Goal: Task Accomplishment & Management: Complete application form

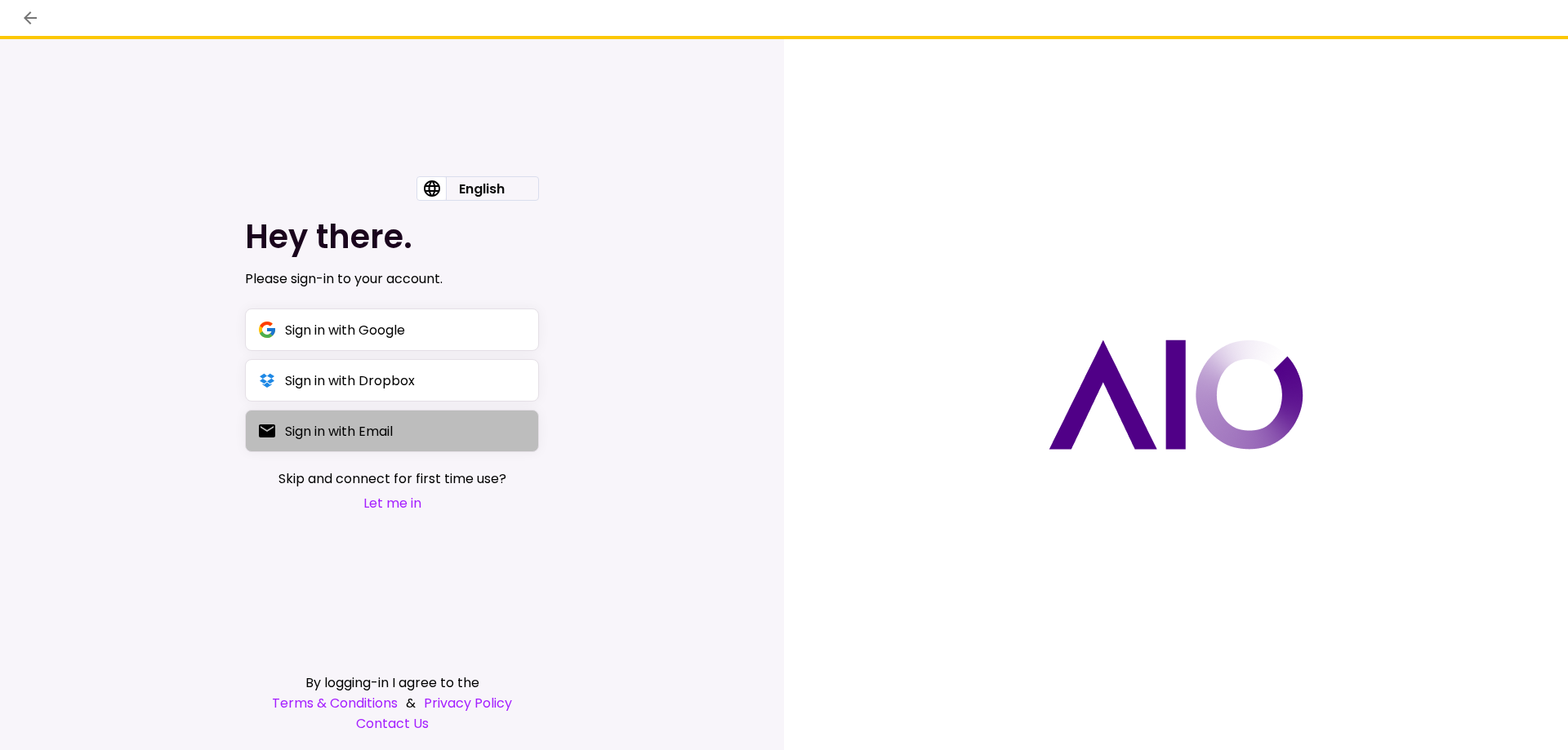
click at [374, 438] on div "Sign in with Email" at bounding box center [339, 431] width 108 height 20
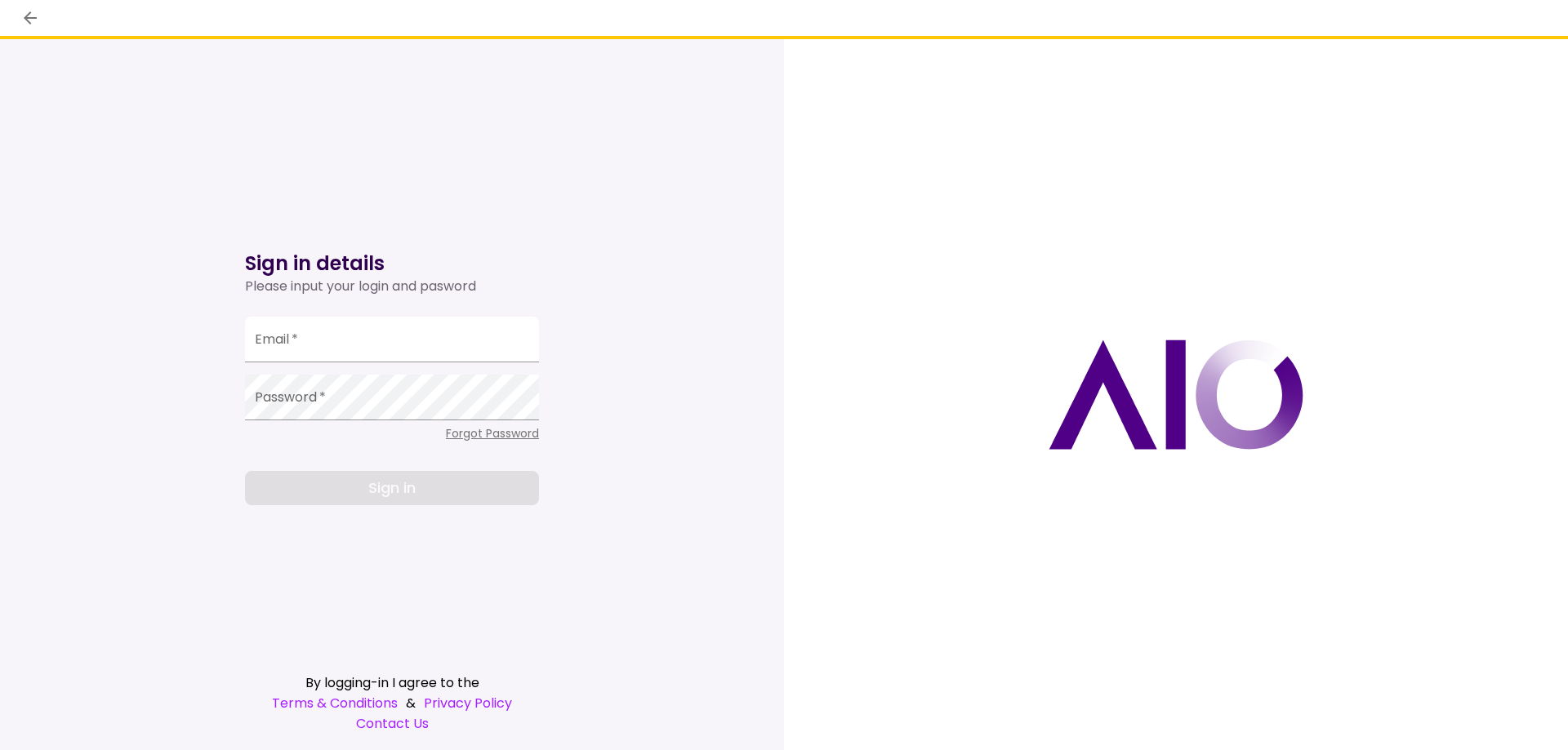
click at [353, 286] on div "Please input your login and pasword" at bounding box center [392, 286] width 294 height 19
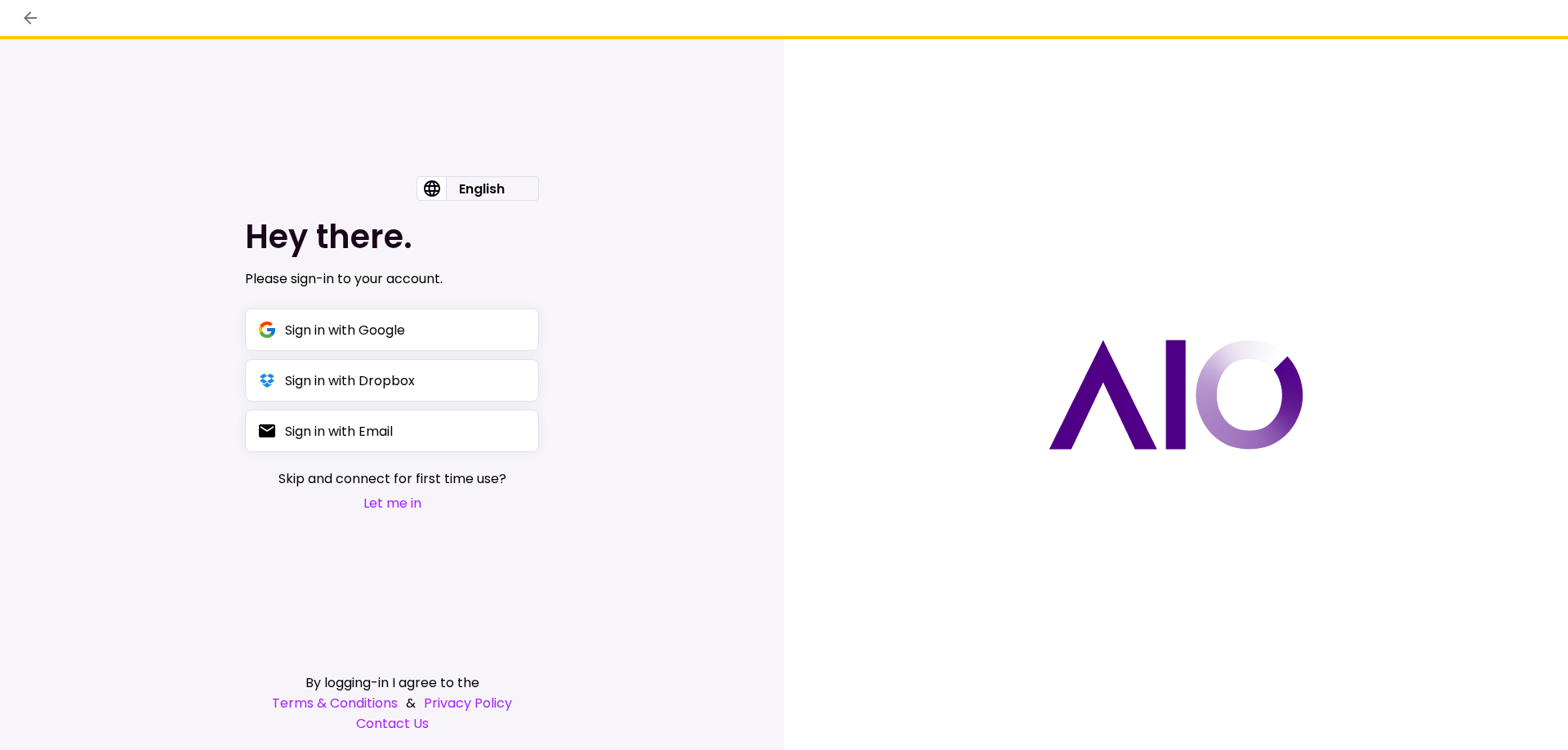
click at [397, 505] on button "Let me in" at bounding box center [392, 503] width 227 height 20
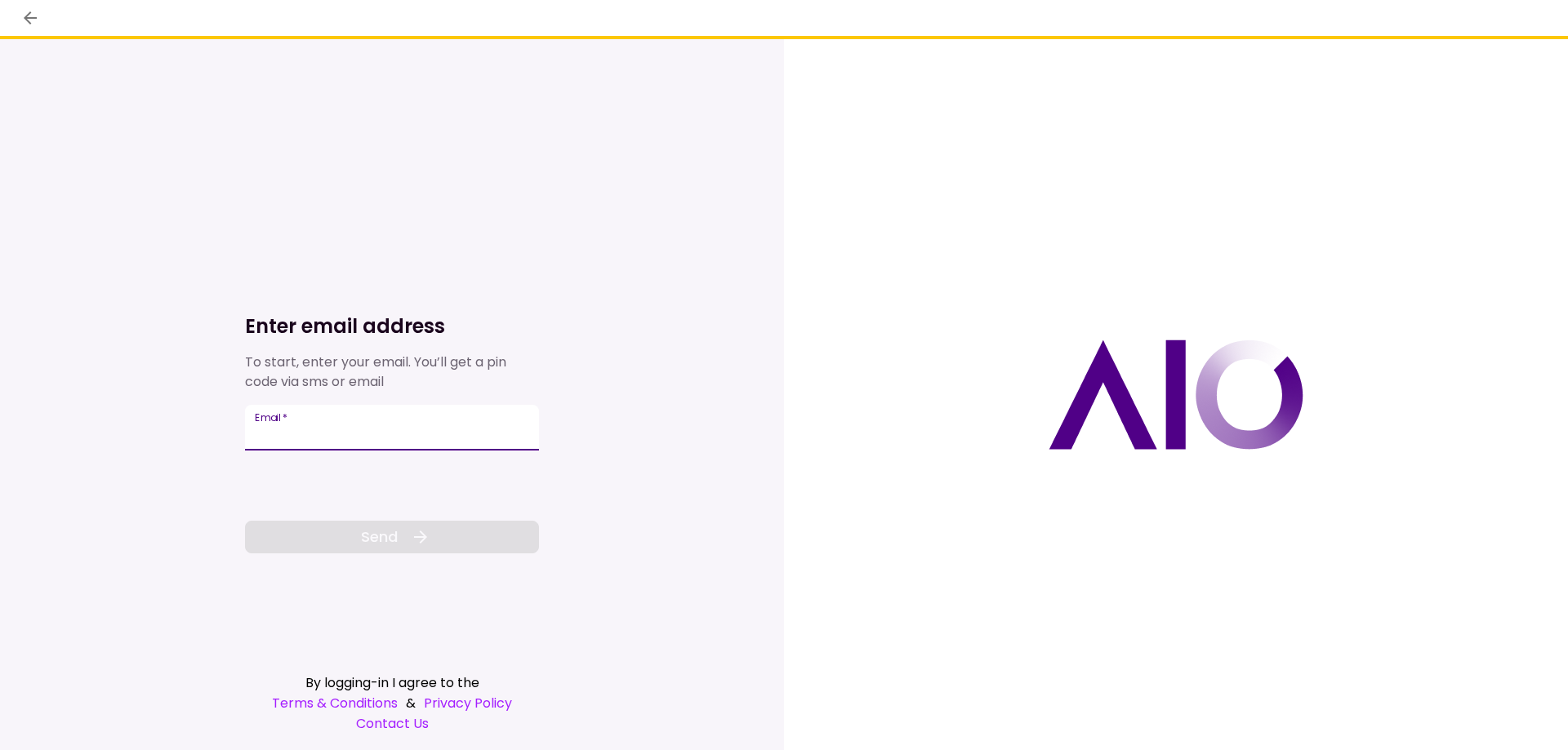
click at [310, 434] on input "Email   *" at bounding box center [392, 428] width 294 height 46
type input "**********"
click at [325, 531] on button "Send" at bounding box center [392, 537] width 294 height 33
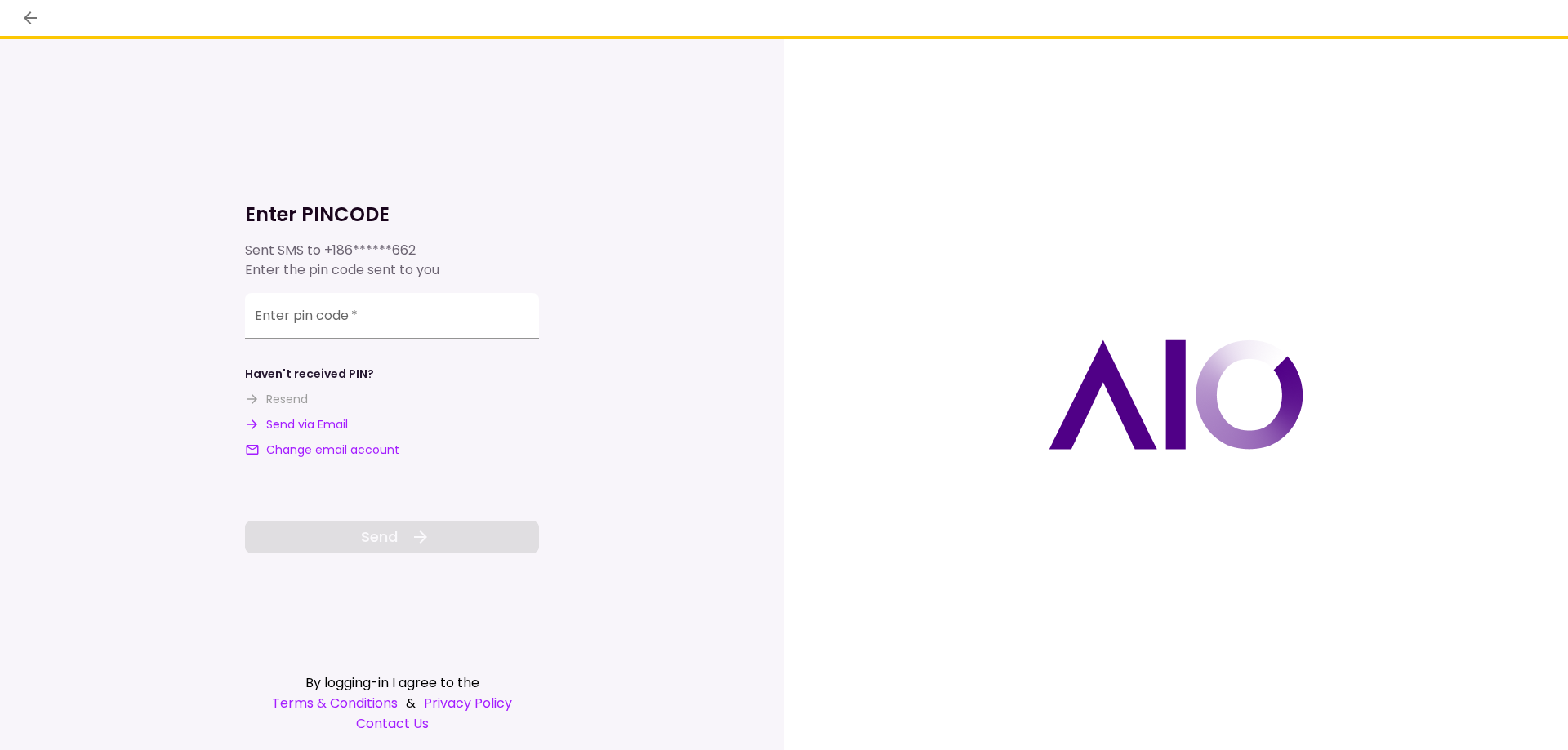
click at [332, 429] on button "Send via Email" at bounding box center [296, 425] width 103 height 17
click at [358, 332] on input "**********" at bounding box center [392, 318] width 294 height 46
paste input "******"
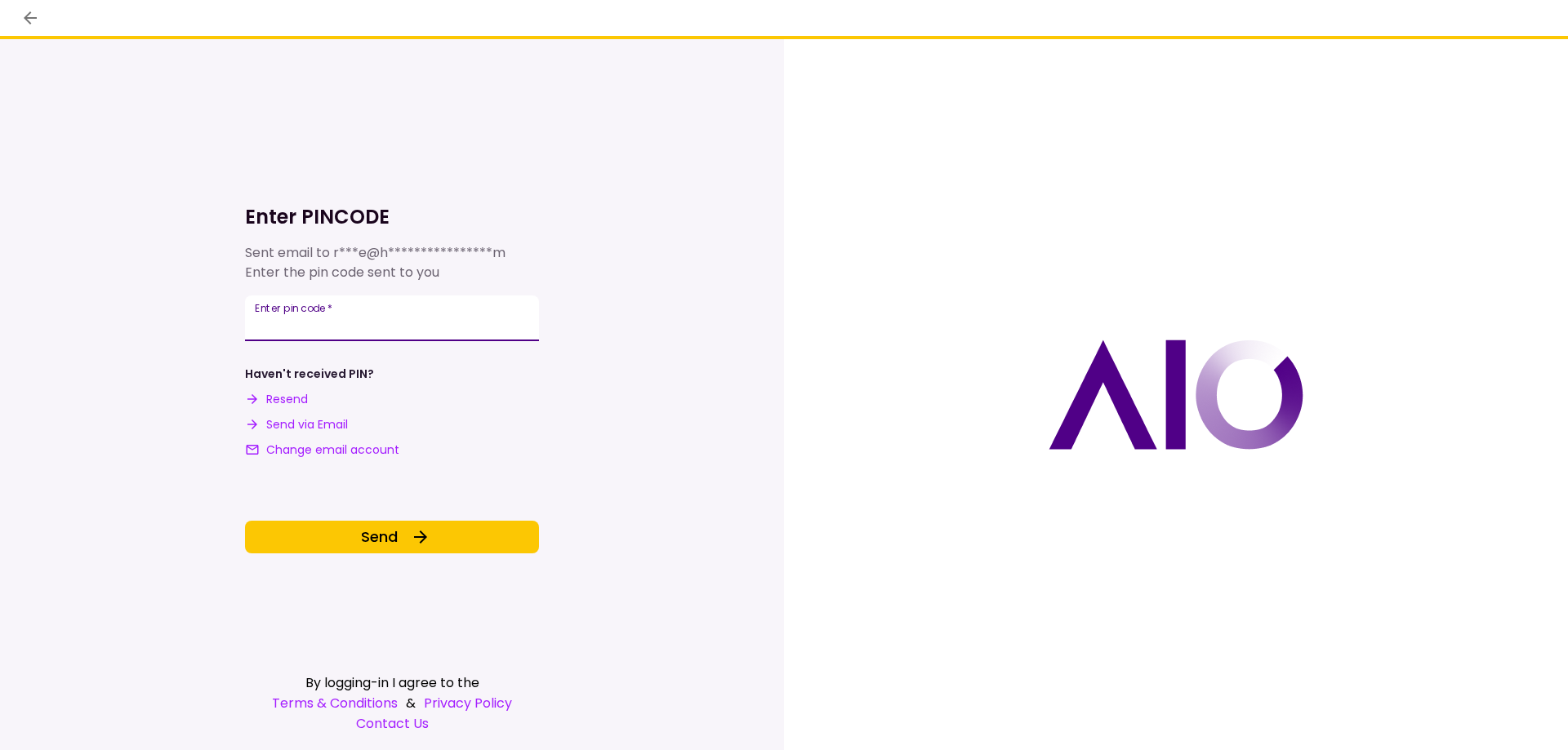
type input "******"
click at [322, 519] on div "**********" at bounding box center [392, 366] width 294 height 376
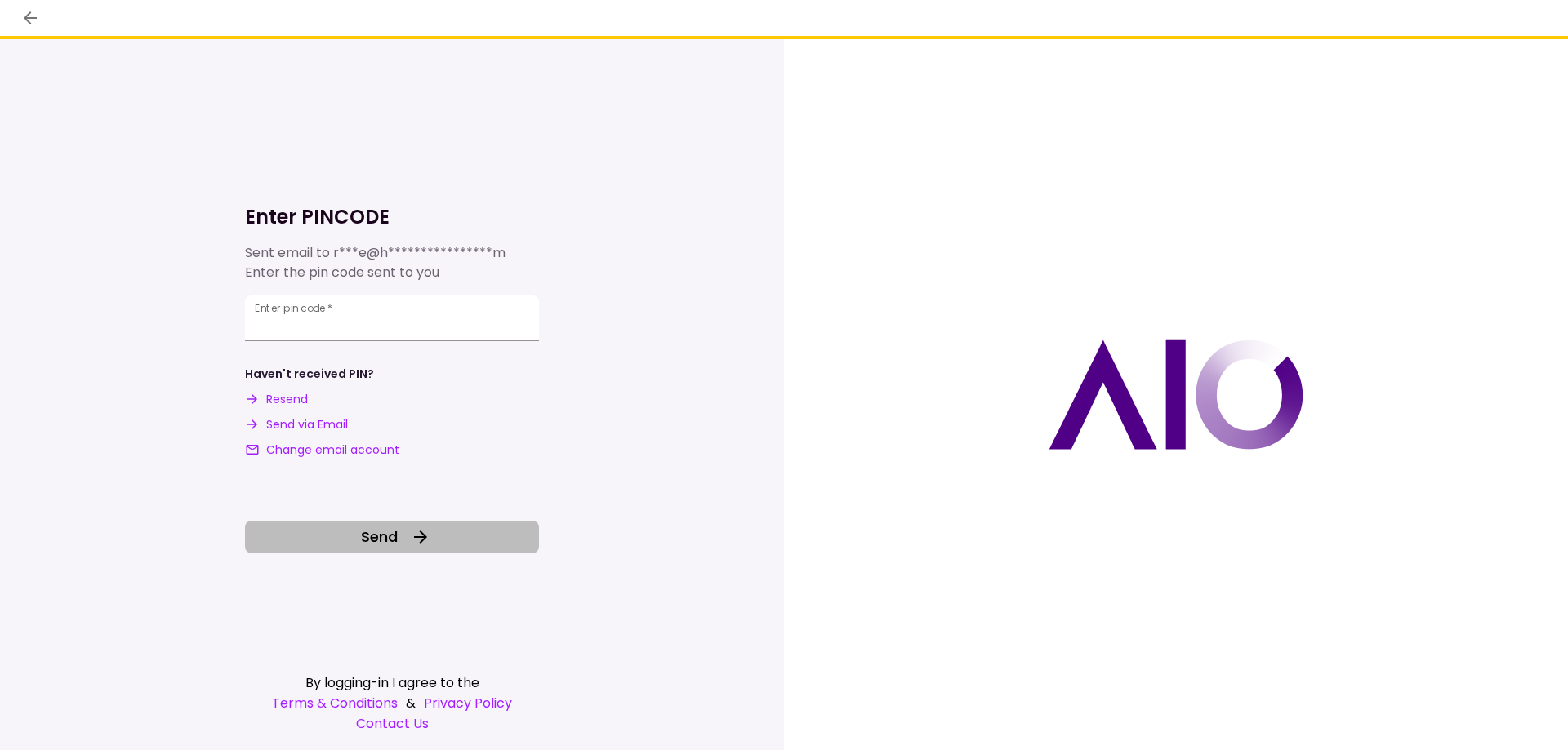
click at [329, 533] on button "Send" at bounding box center [392, 537] width 294 height 33
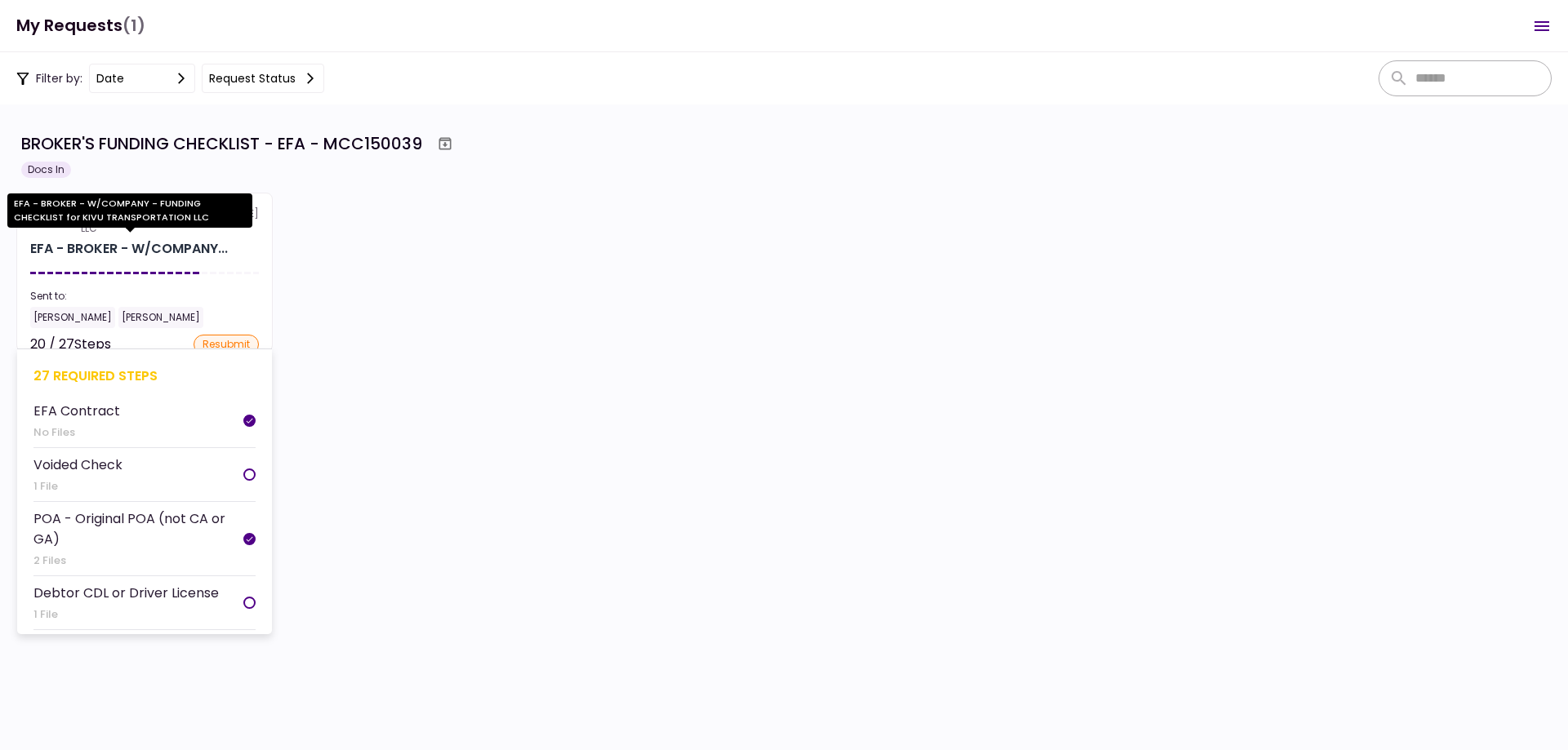
click at [133, 253] on div "EFA - BROKER - W/COMPANY..." at bounding box center [129, 248] width 198 height 19
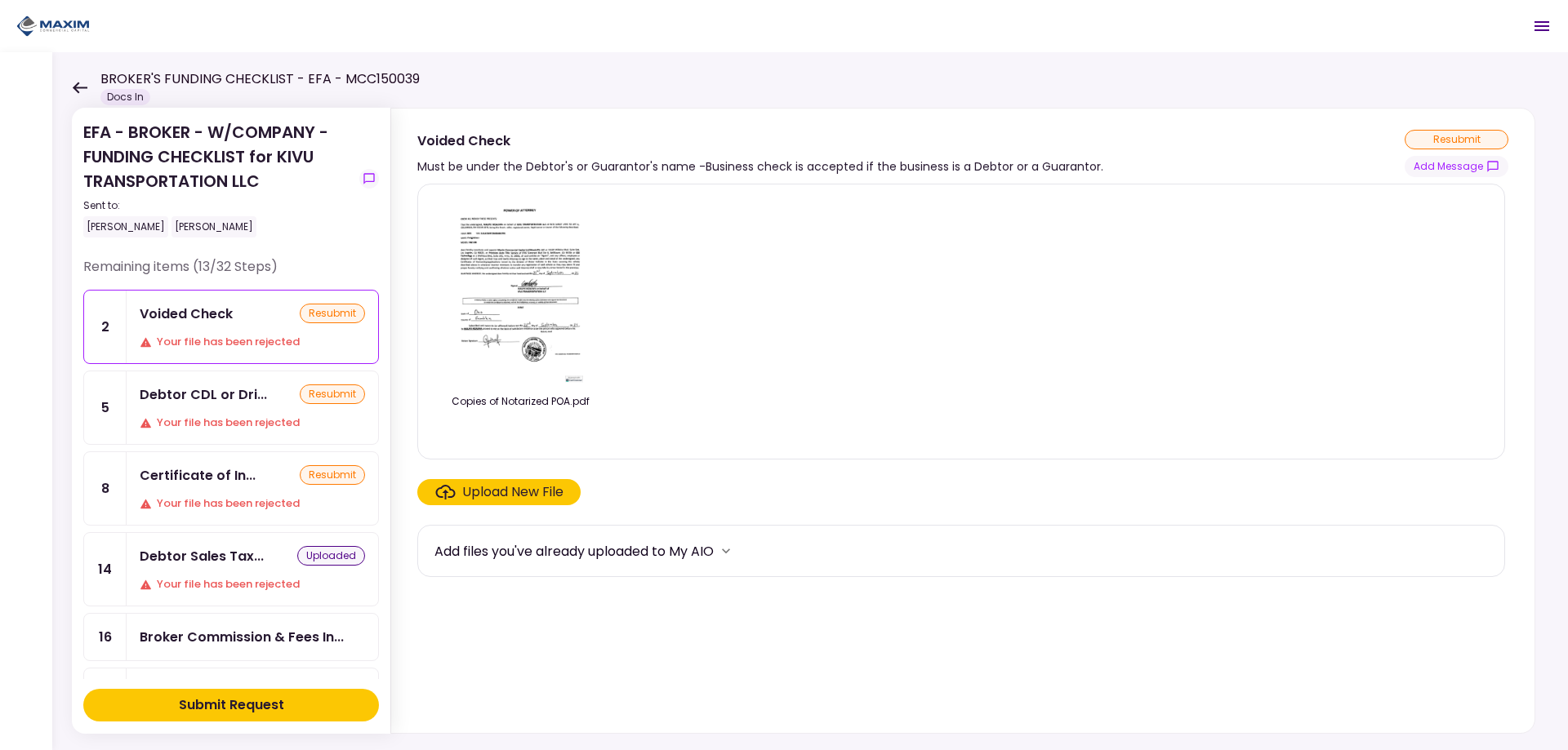
click at [620, 296] on div "Copies of Notarized POA.pdf" at bounding box center [961, 322] width 1054 height 248
click at [575, 294] on img at bounding box center [520, 292] width 132 height 187
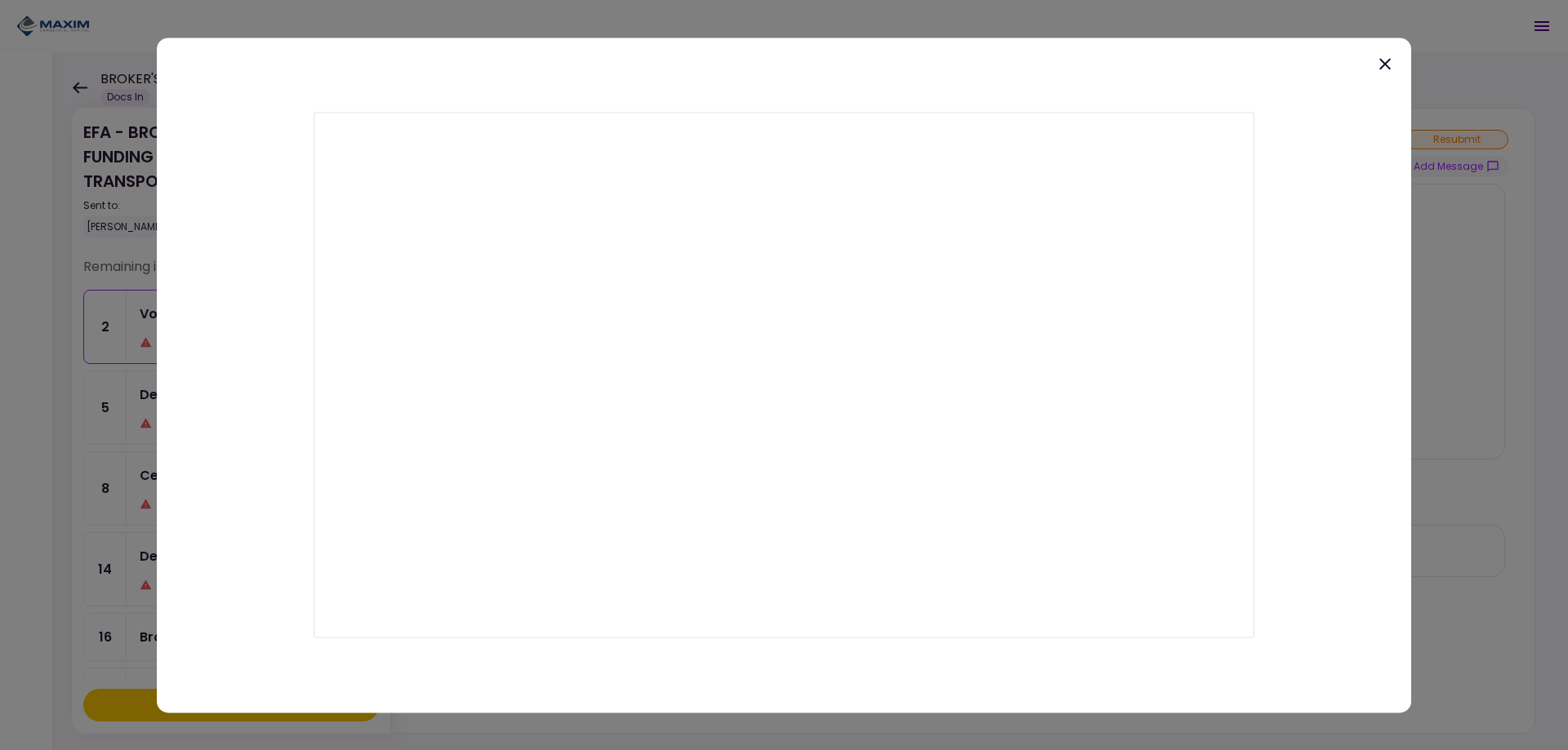
click at [1387, 64] on icon at bounding box center [1385, 63] width 19 height 19
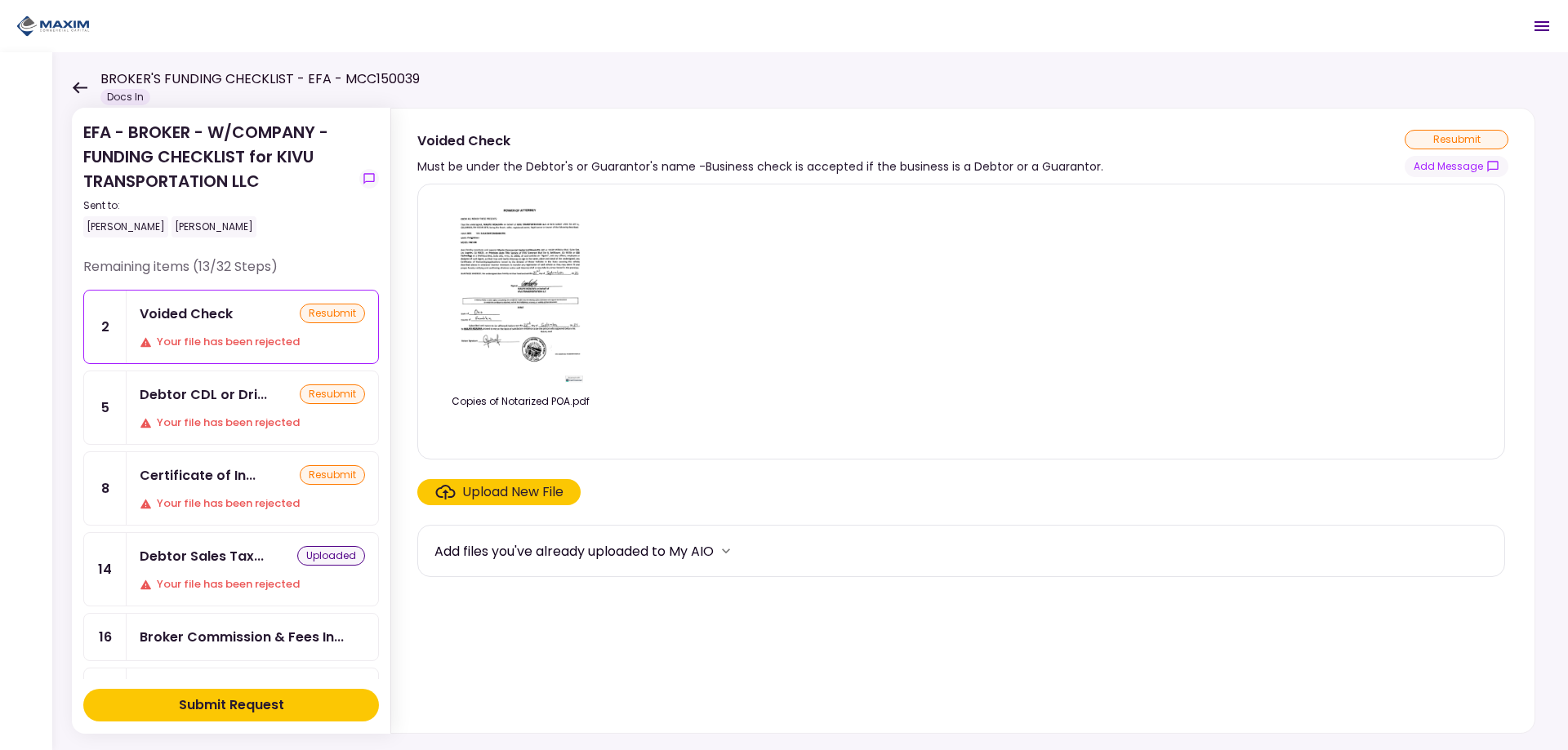
click at [508, 498] on div "Upload New File" at bounding box center [513, 491] width 101 height 19
click at [0, 0] on input "Upload New File" at bounding box center [0, 0] width 0 height 0
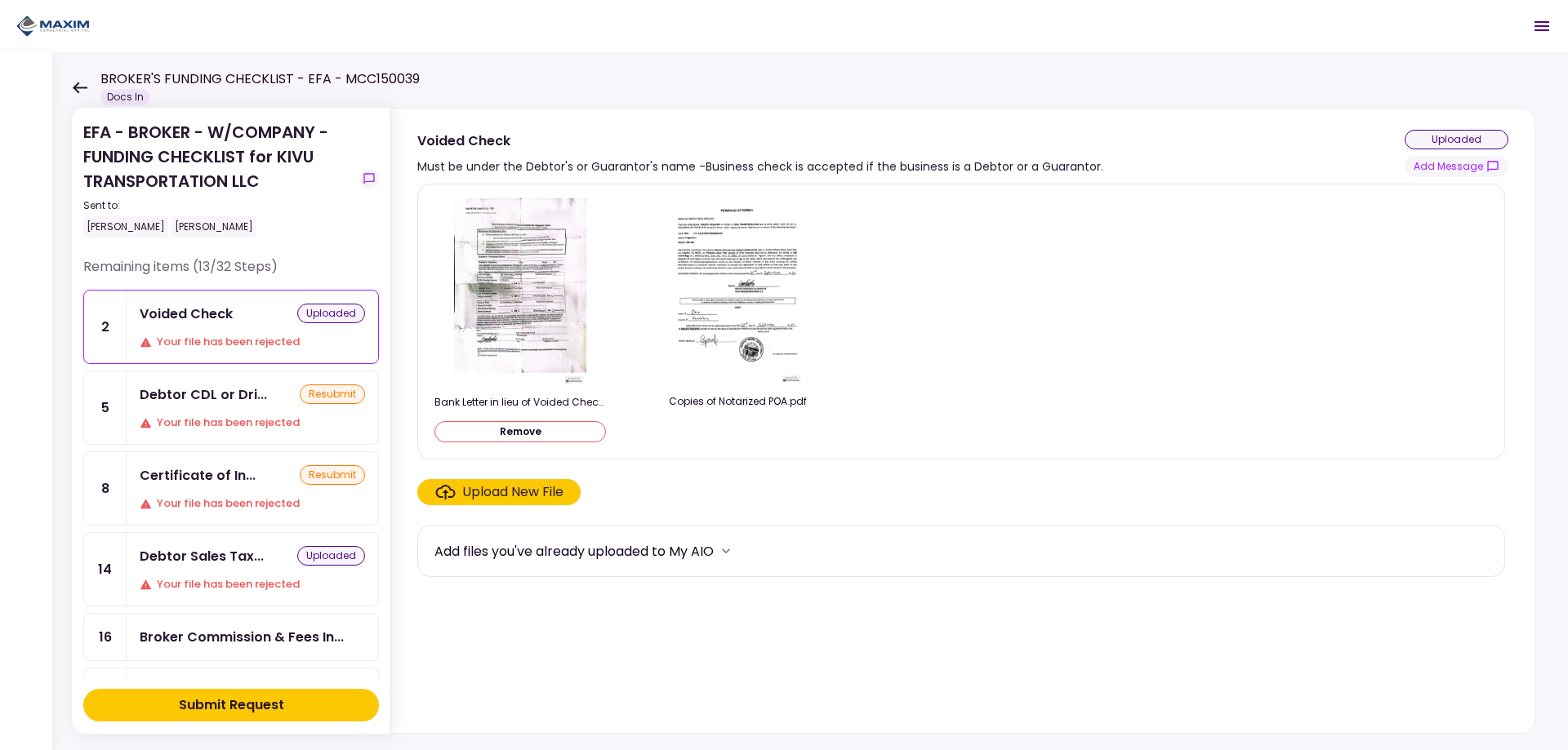
click at [742, 339] on img at bounding box center [737, 292] width 132 height 187
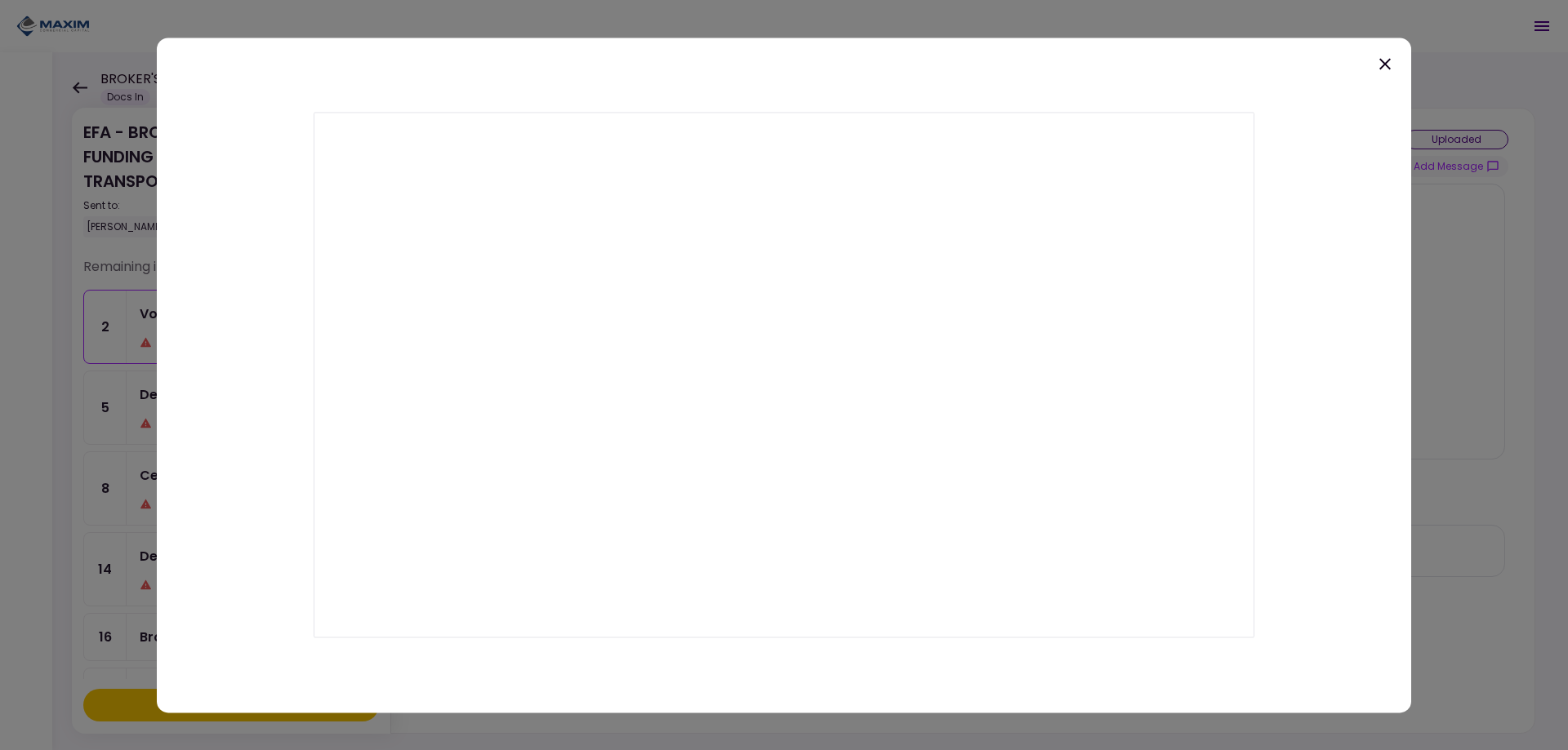
click at [1383, 63] on icon at bounding box center [1385, 63] width 19 height 19
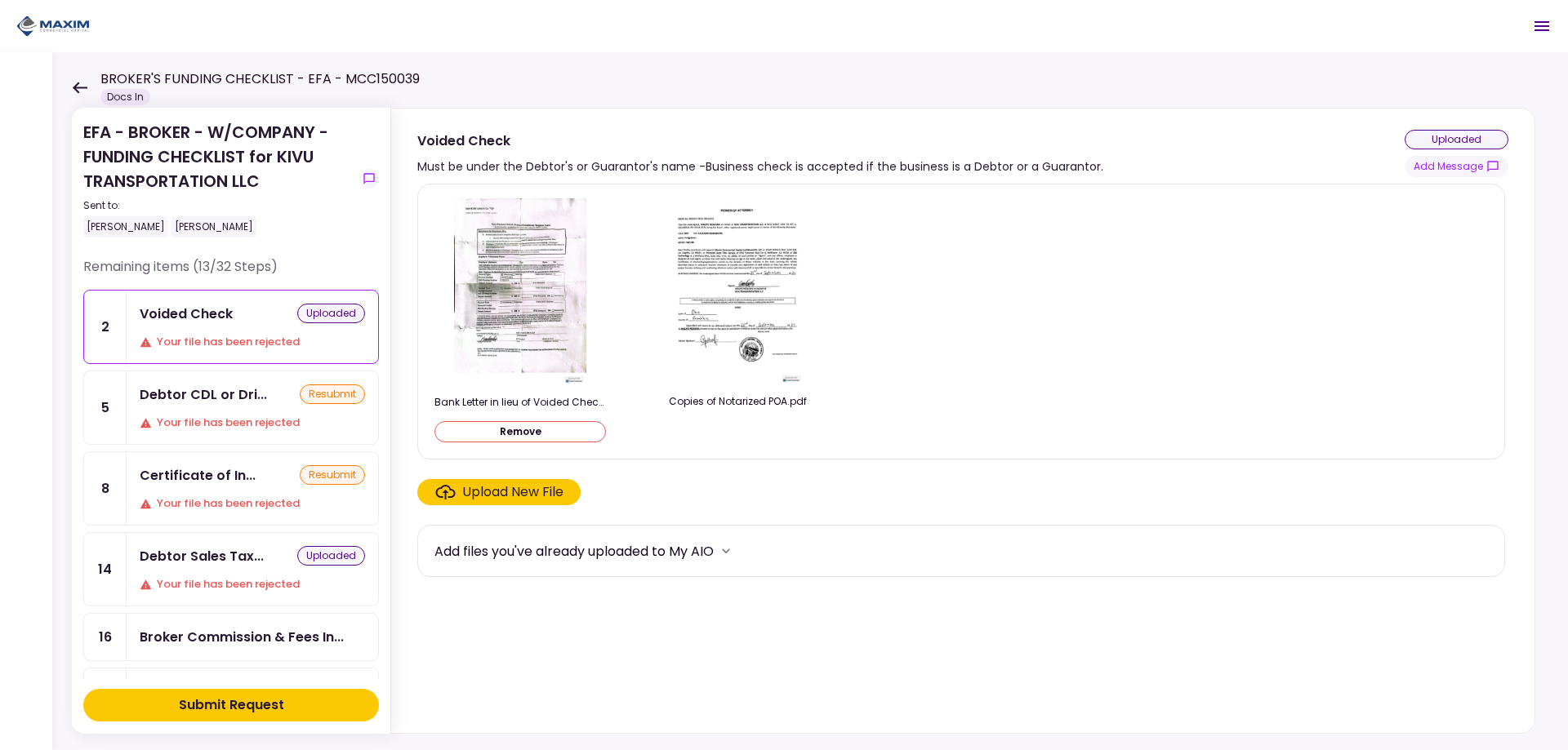
click at [204, 416] on div "Your file has been rejected" at bounding box center [252, 423] width 226 height 17
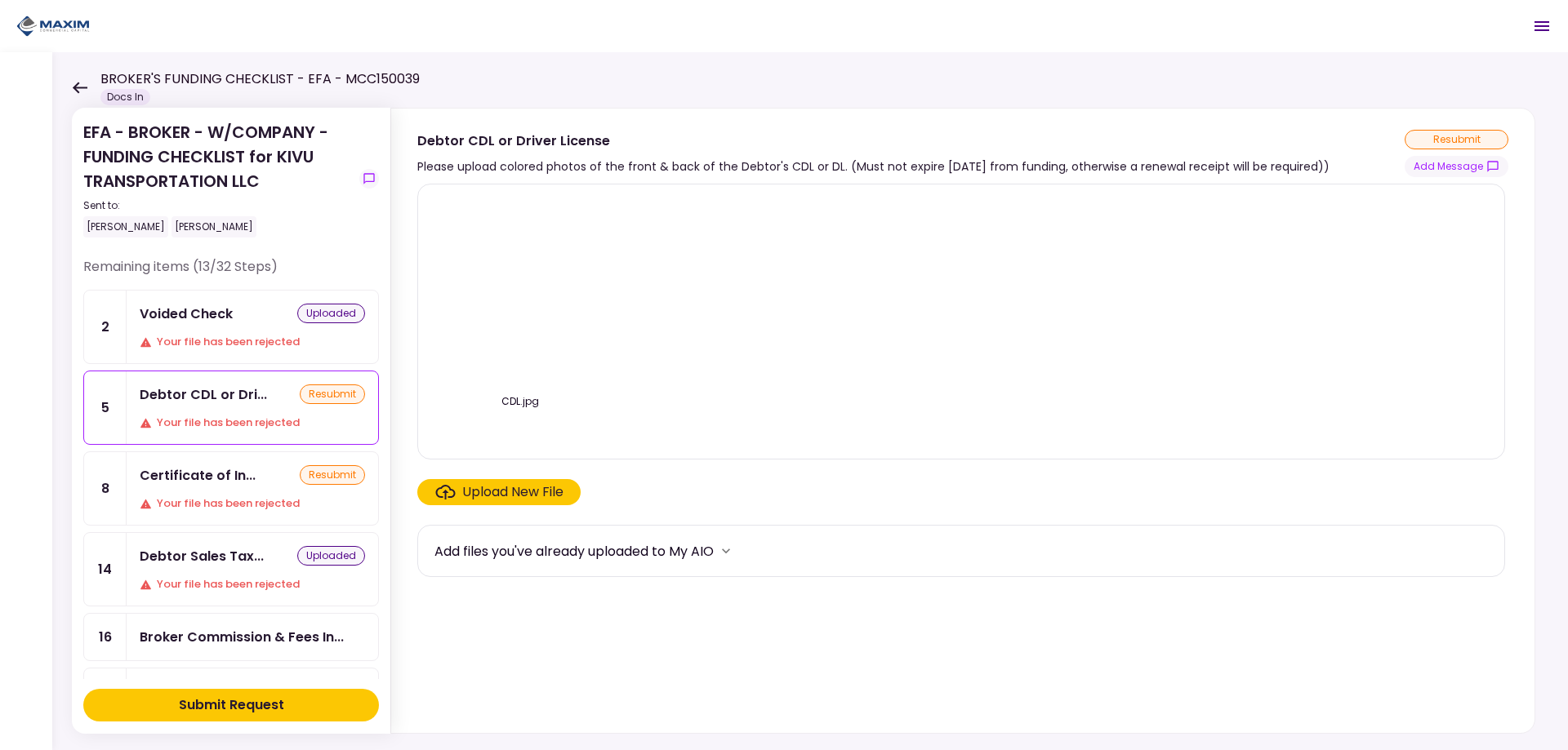
click at [519, 485] on div "Upload New File" at bounding box center [513, 491] width 101 height 19
click at [0, 0] on input "Upload New File" at bounding box center [0, 0] width 0 height 0
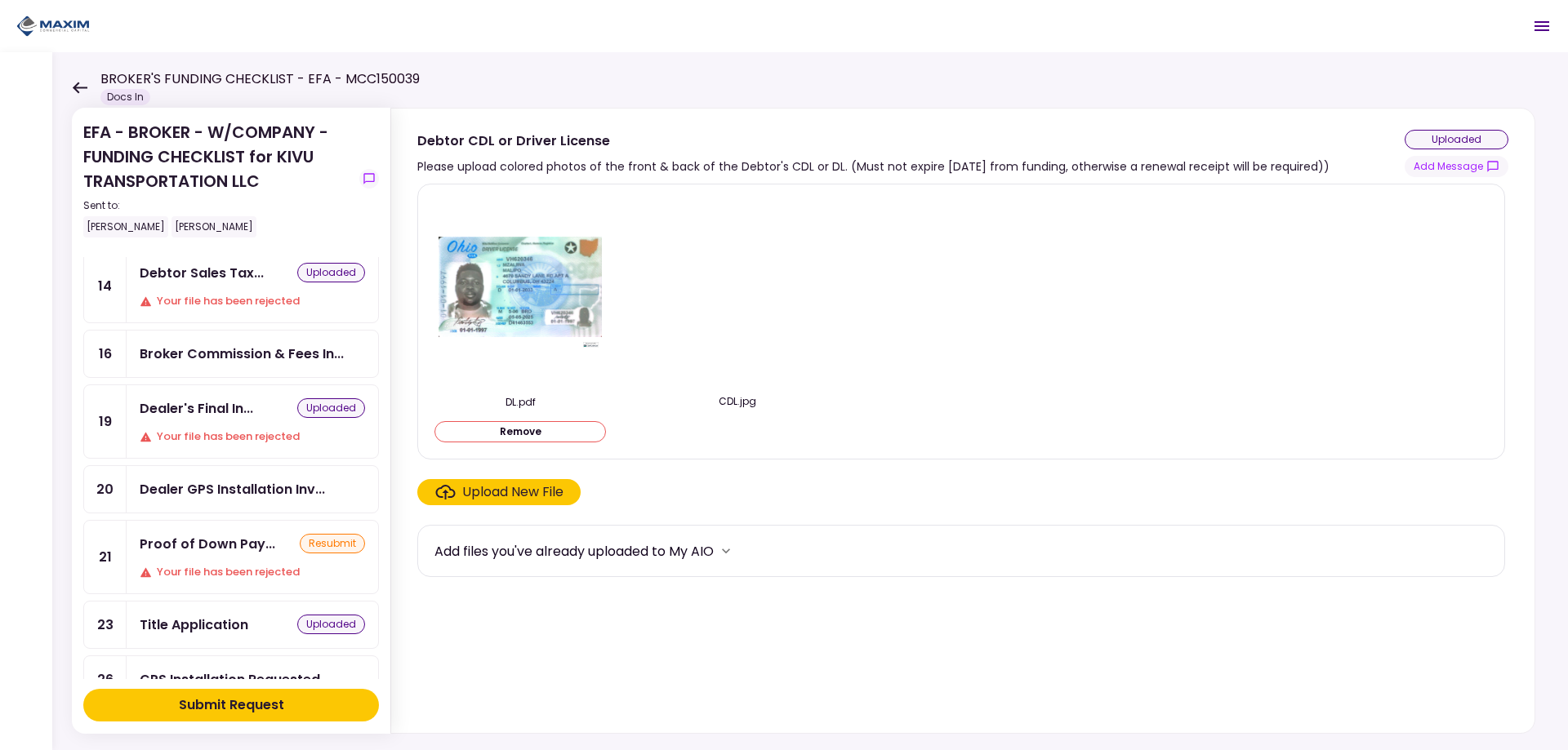
scroll to position [245, 0]
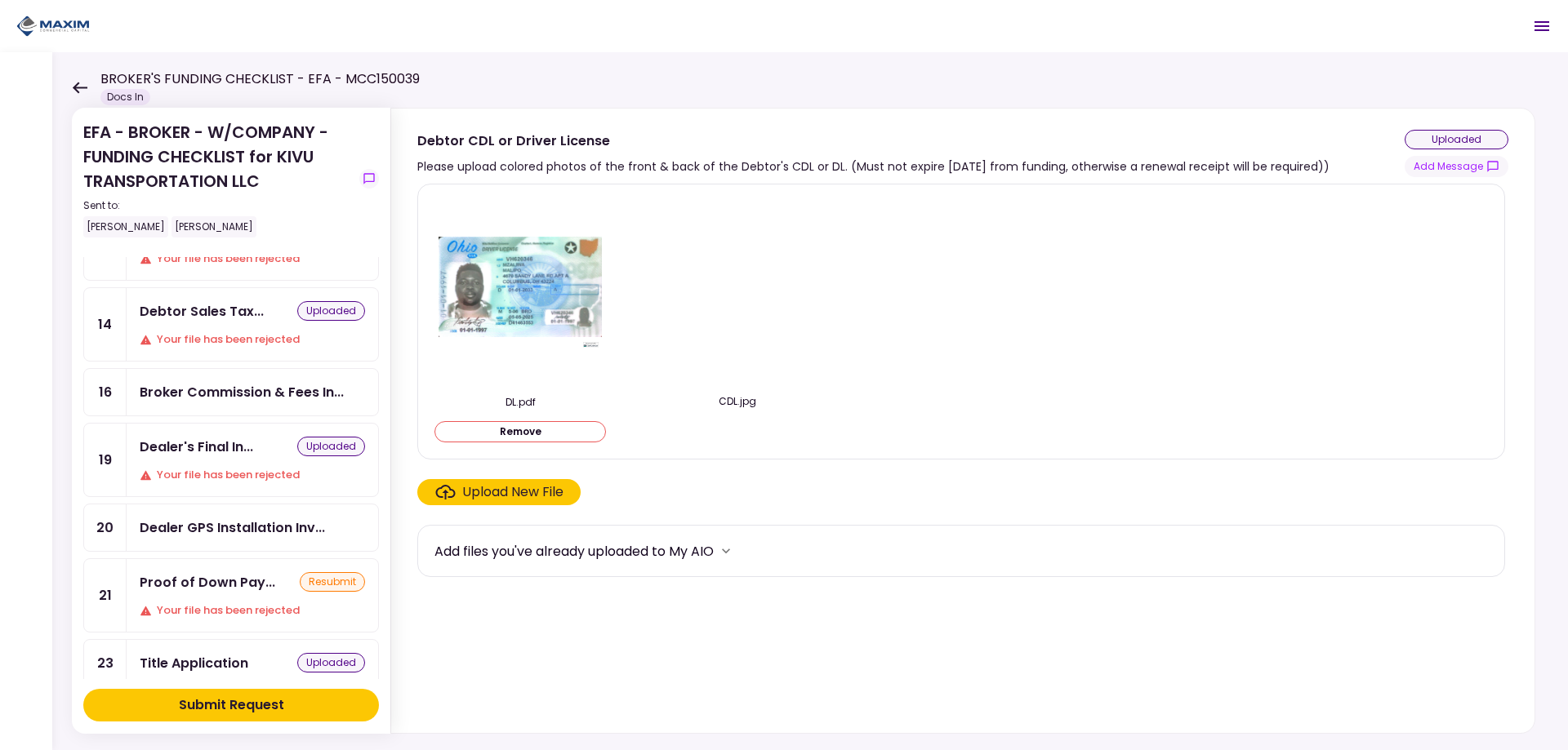
click at [272, 381] on div "Broker Commission & Fees In..." at bounding box center [252, 392] width 251 height 47
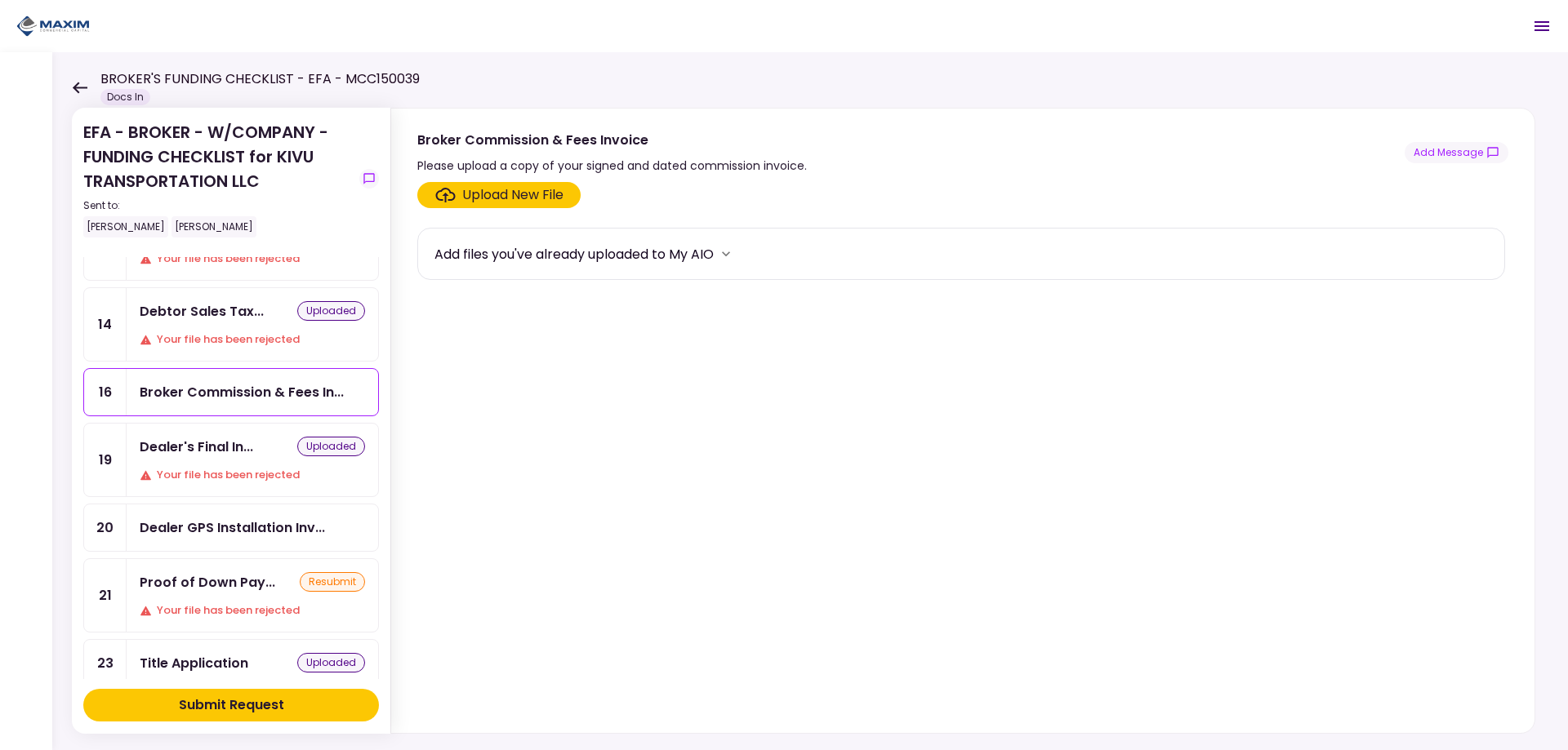
click at [503, 198] on div "Upload New File" at bounding box center [513, 194] width 101 height 19
click at [0, 0] on input "Upload New File" at bounding box center [0, 0] width 0 height 0
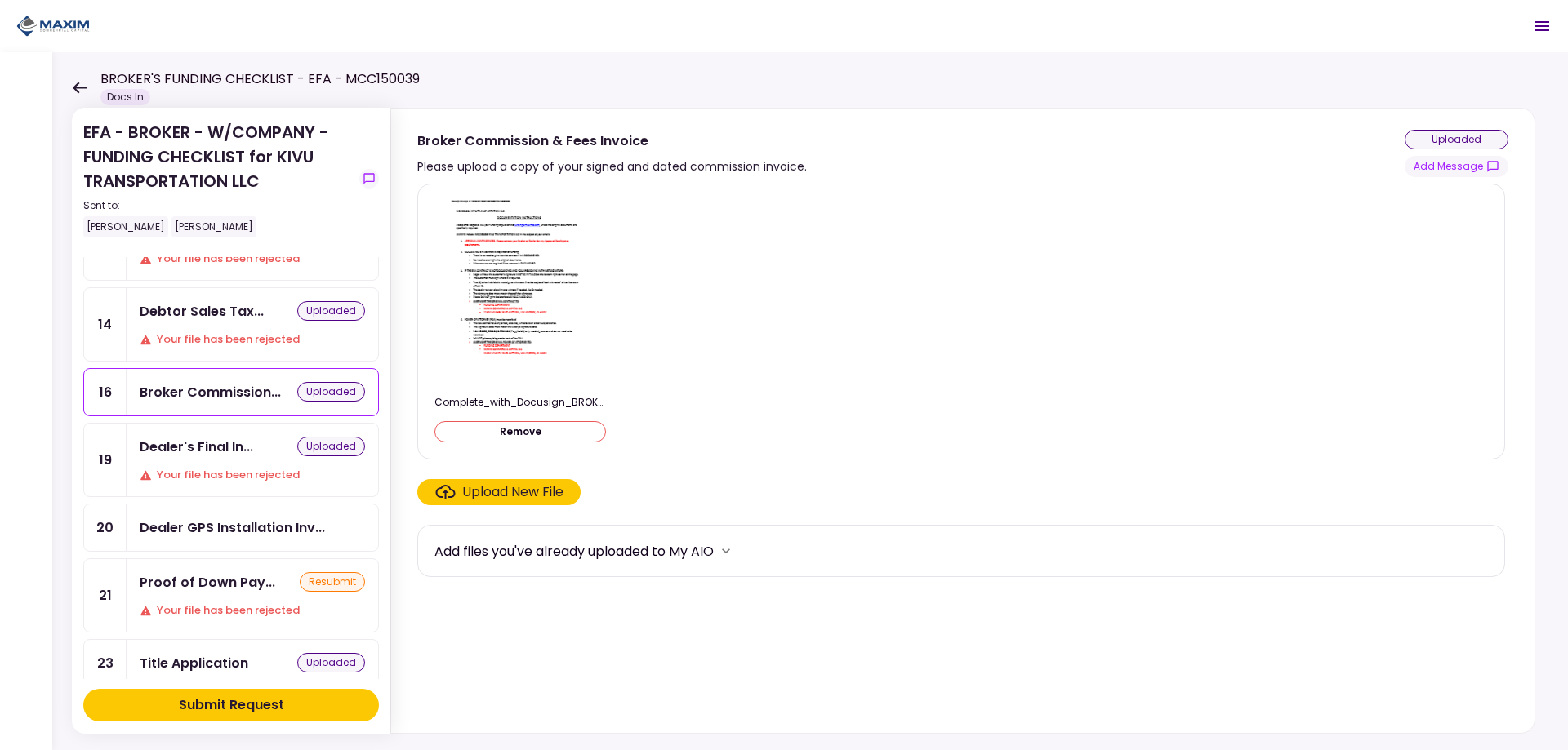
click at [236, 708] on div "Submit Request" at bounding box center [231, 705] width 105 height 19
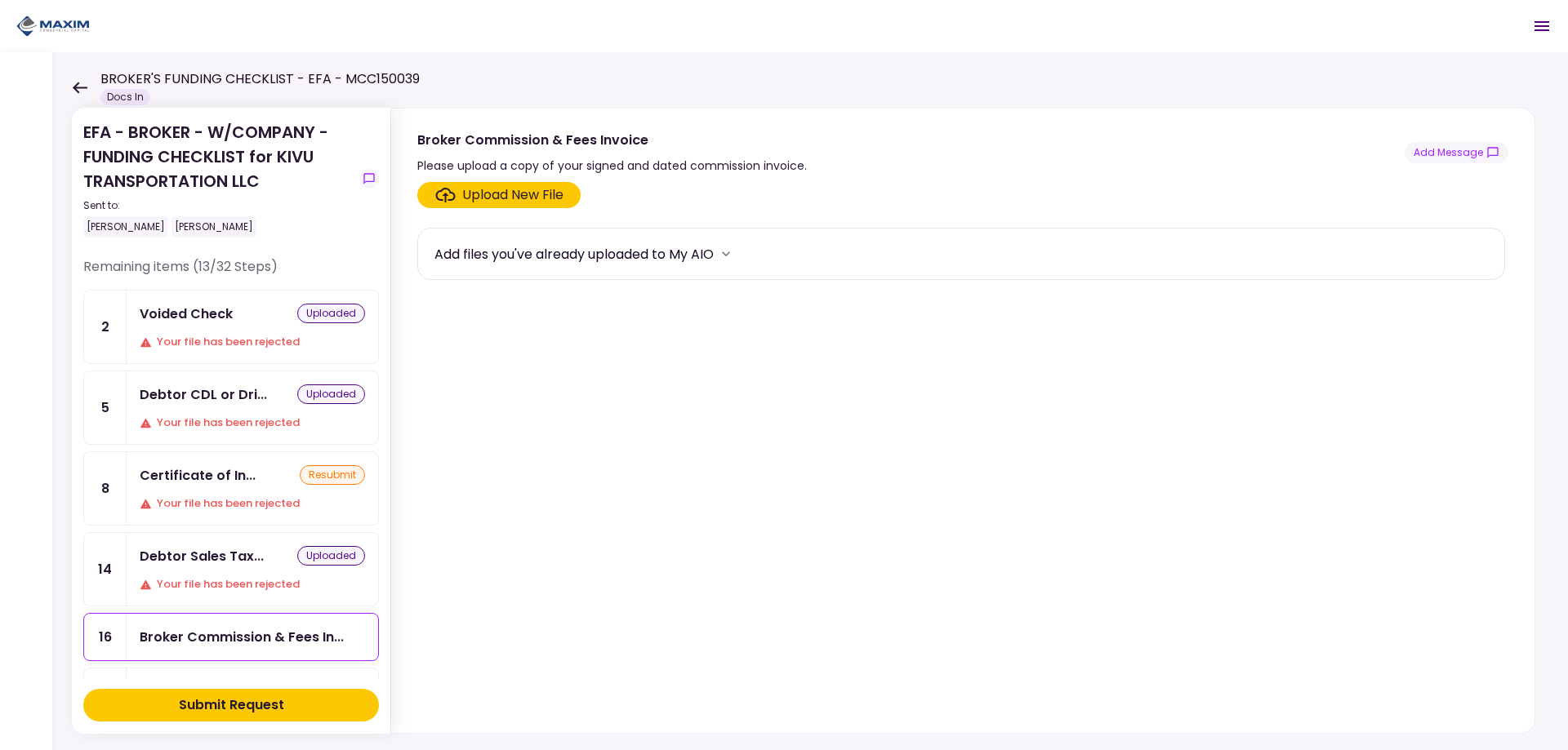
click at [235, 413] on div "Debtor CDL or Dri... uploaded Your file has been rejected" at bounding box center [252, 407] width 251 height 72
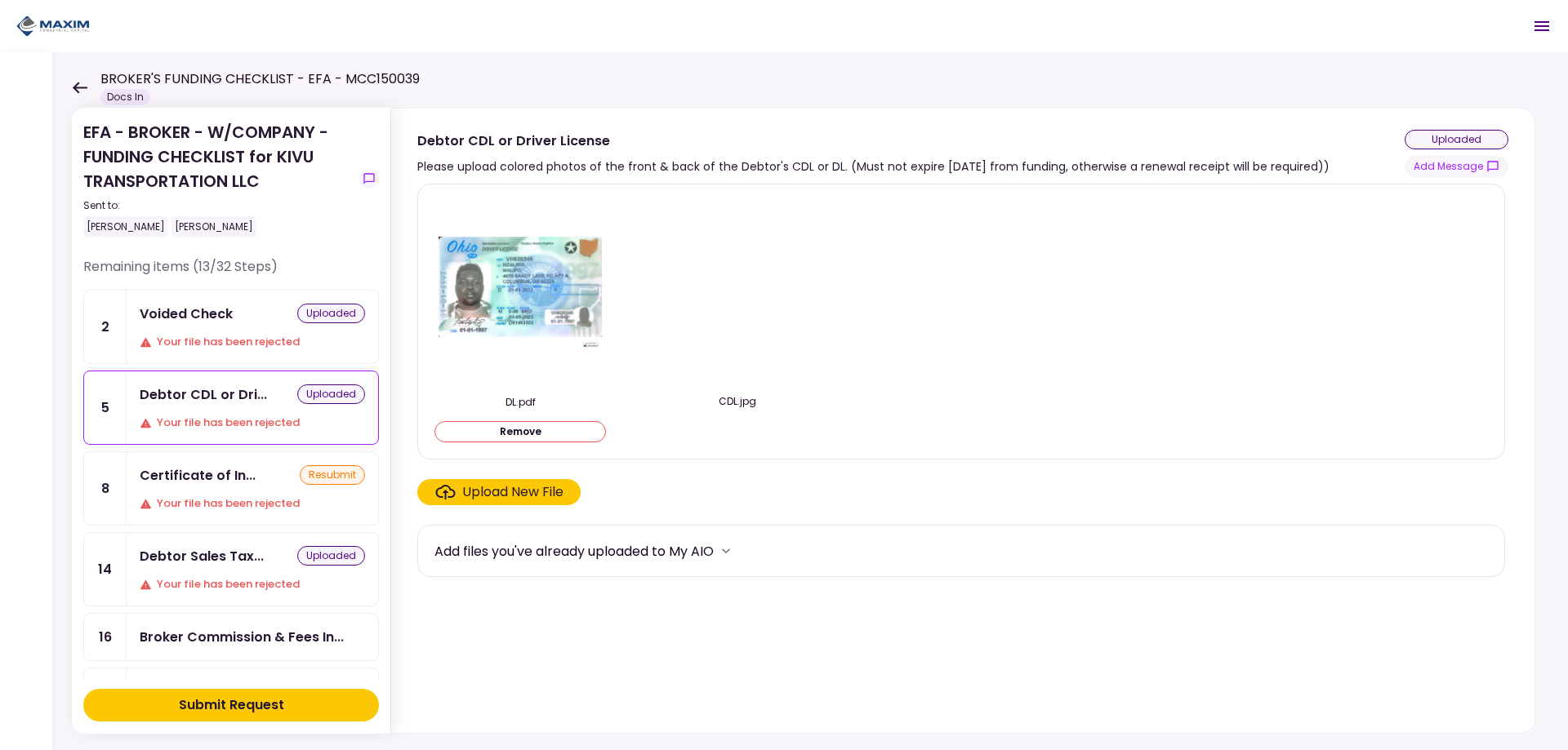
click at [255, 701] on div "Submit Request" at bounding box center [231, 705] width 105 height 19
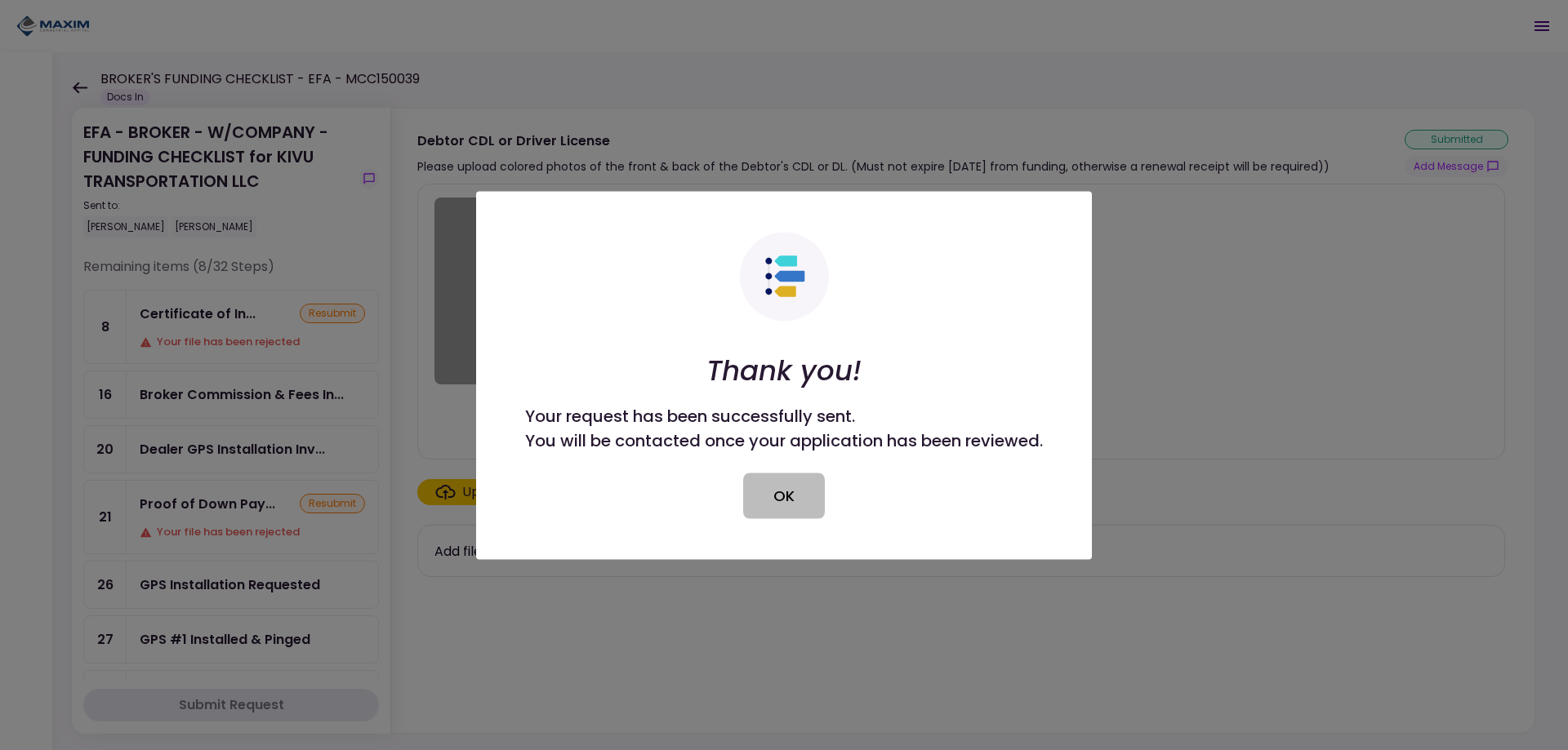
click at [815, 488] on button "OK" at bounding box center [783, 496] width 82 height 46
